Goal: Information Seeking & Learning: Learn about a topic

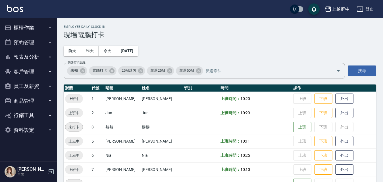
scroll to position [57, 0]
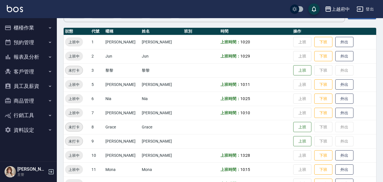
click at [43, 58] on button "報表及分析" at bounding box center [28, 57] width 52 height 15
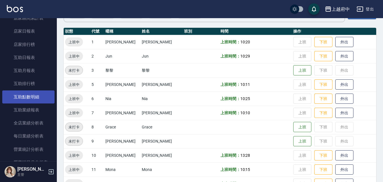
scroll to position [114, 0]
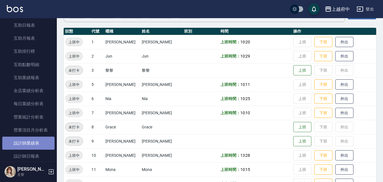
click at [41, 141] on link "設計師業績表" at bounding box center [28, 143] width 52 height 13
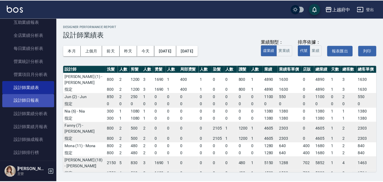
scroll to position [170, 0]
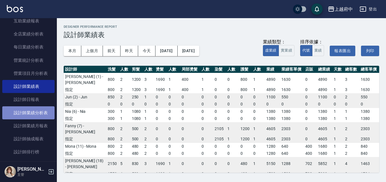
click at [42, 111] on link "設計師業績分析表" at bounding box center [28, 113] width 52 height 13
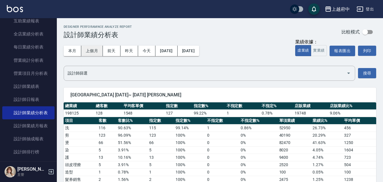
click at [90, 51] on button "上個月" at bounding box center [92, 51] width 22 height 11
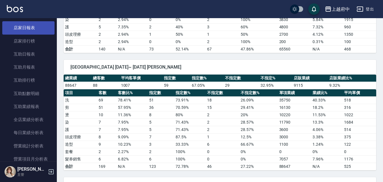
scroll to position [85, 0]
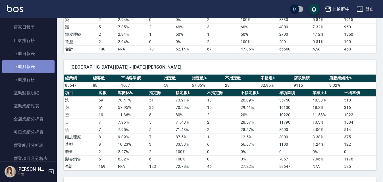
click at [38, 68] on link "互助月報表" at bounding box center [28, 66] width 52 height 13
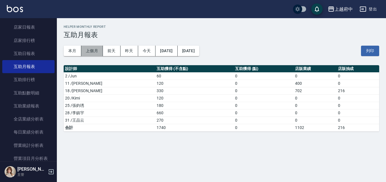
click at [89, 49] on button "上個月" at bounding box center [92, 51] width 22 height 11
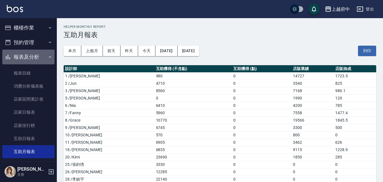
click at [38, 55] on button "報表及分析" at bounding box center [28, 57] width 52 height 15
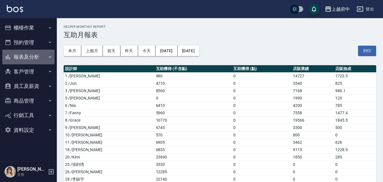
click at [38, 59] on button "報表及分析" at bounding box center [28, 57] width 52 height 15
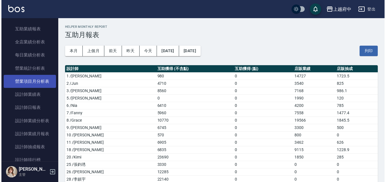
scroll to position [170, 0]
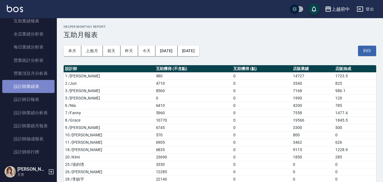
click at [36, 86] on link "設計師業績表" at bounding box center [28, 86] width 52 height 13
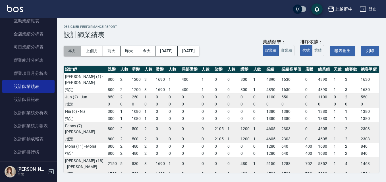
click at [70, 51] on button "本月" at bounding box center [73, 51] width 18 height 11
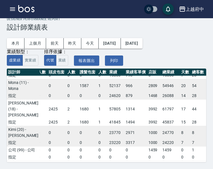
scroll to position [227, 262]
